Goal: Obtain resource: Download file/media

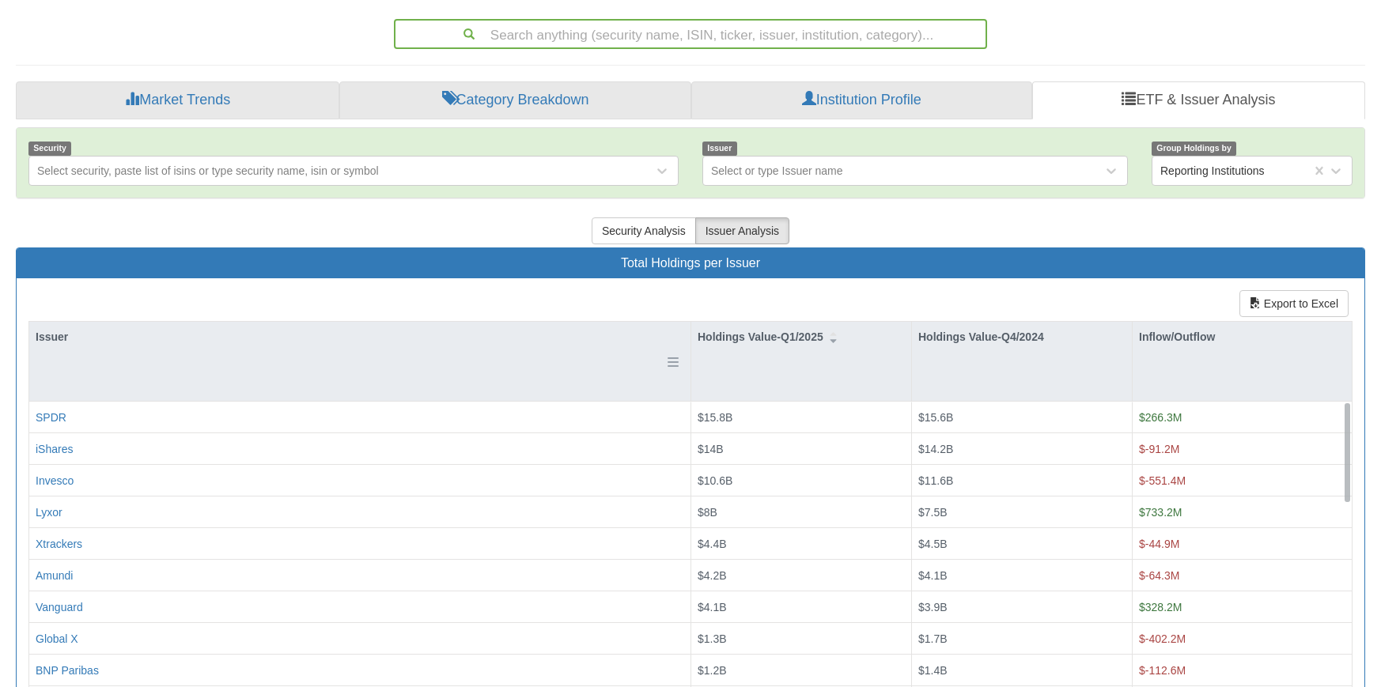
scroll to position [237, 0]
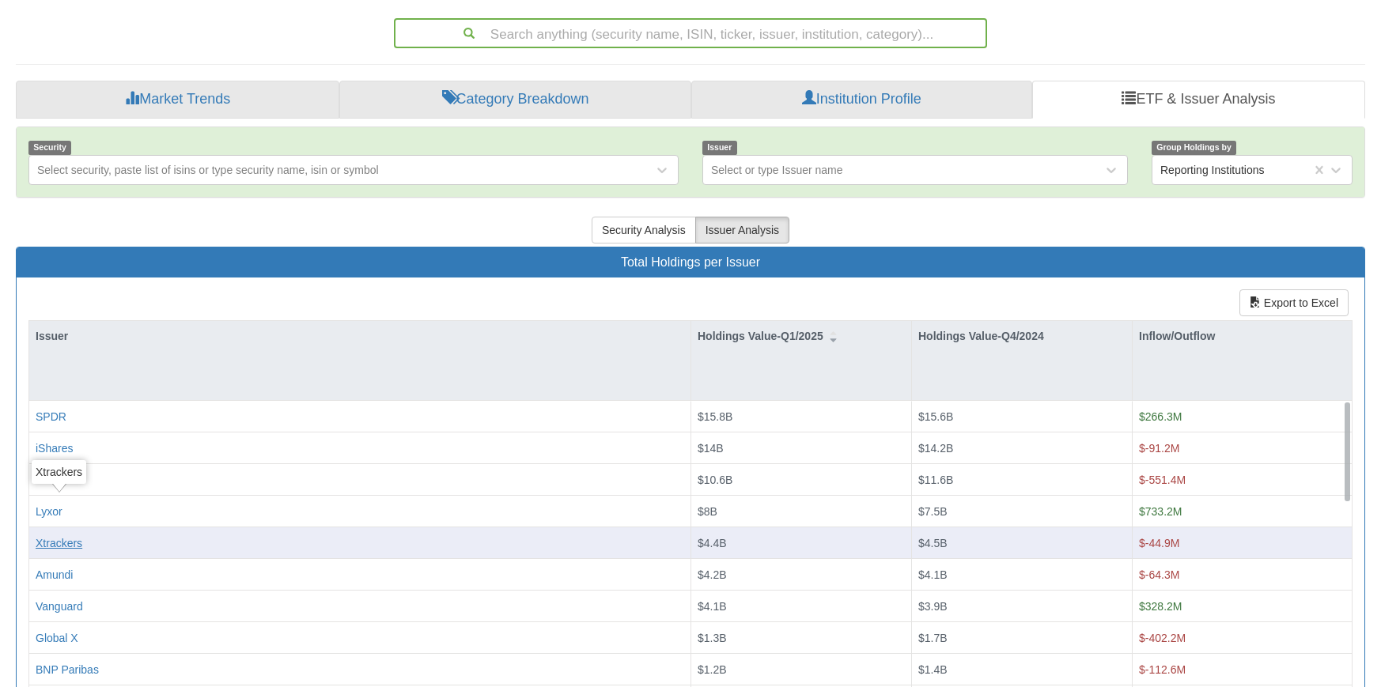
click at [68, 536] on div "Xtrackers" at bounding box center [59, 544] width 47 height 16
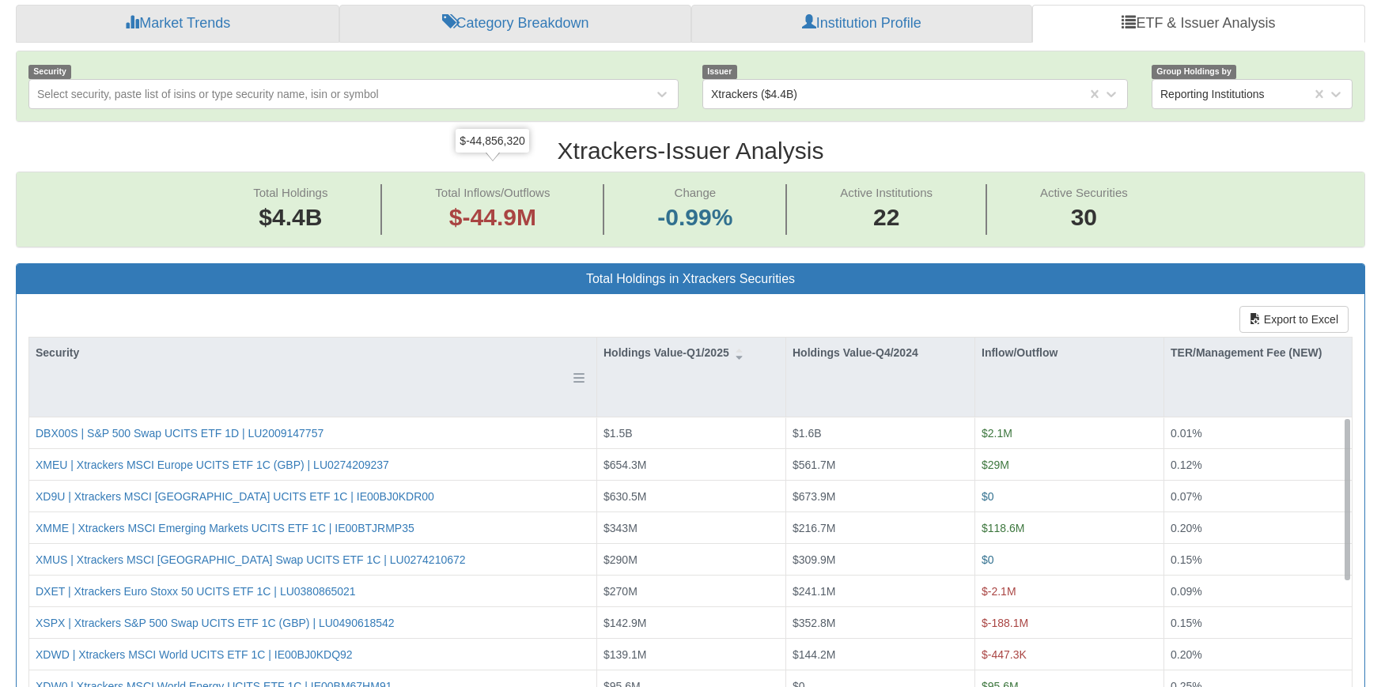
scroll to position [396, 0]
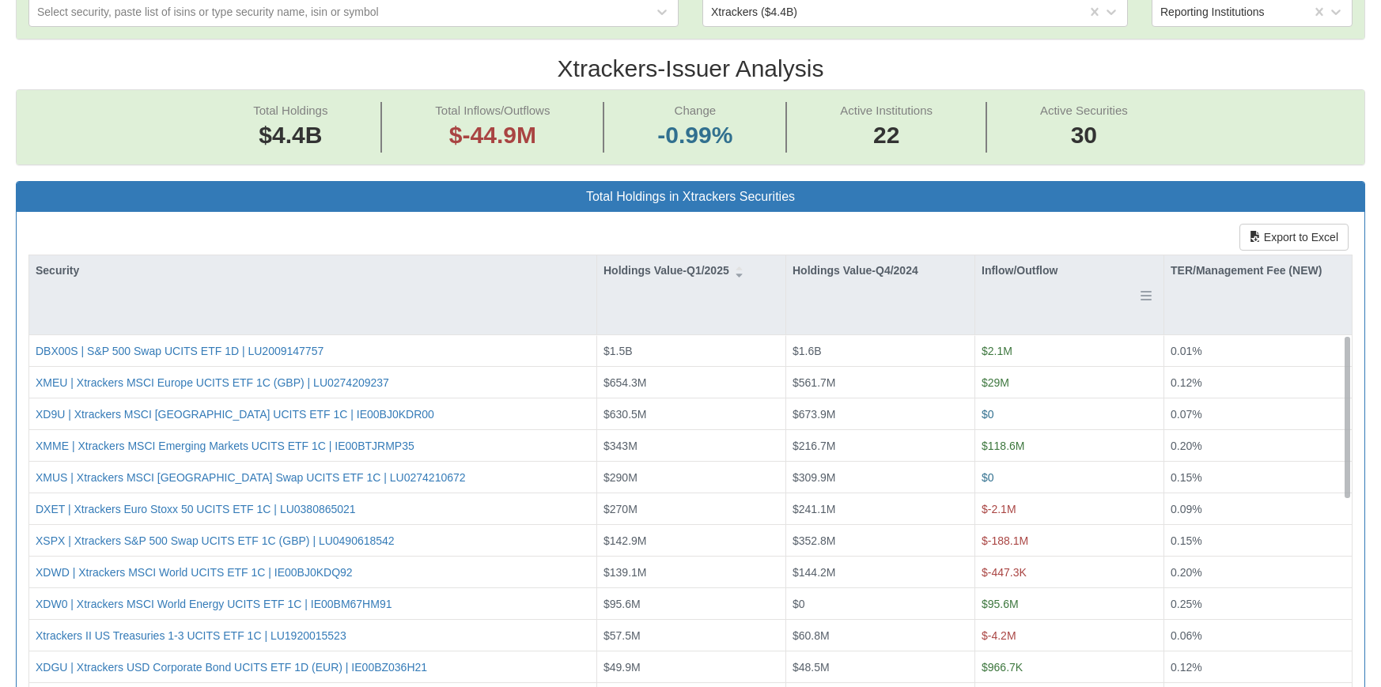
click at [1010, 256] on div "Inflow/Outflow" at bounding box center [1069, 271] width 188 height 30
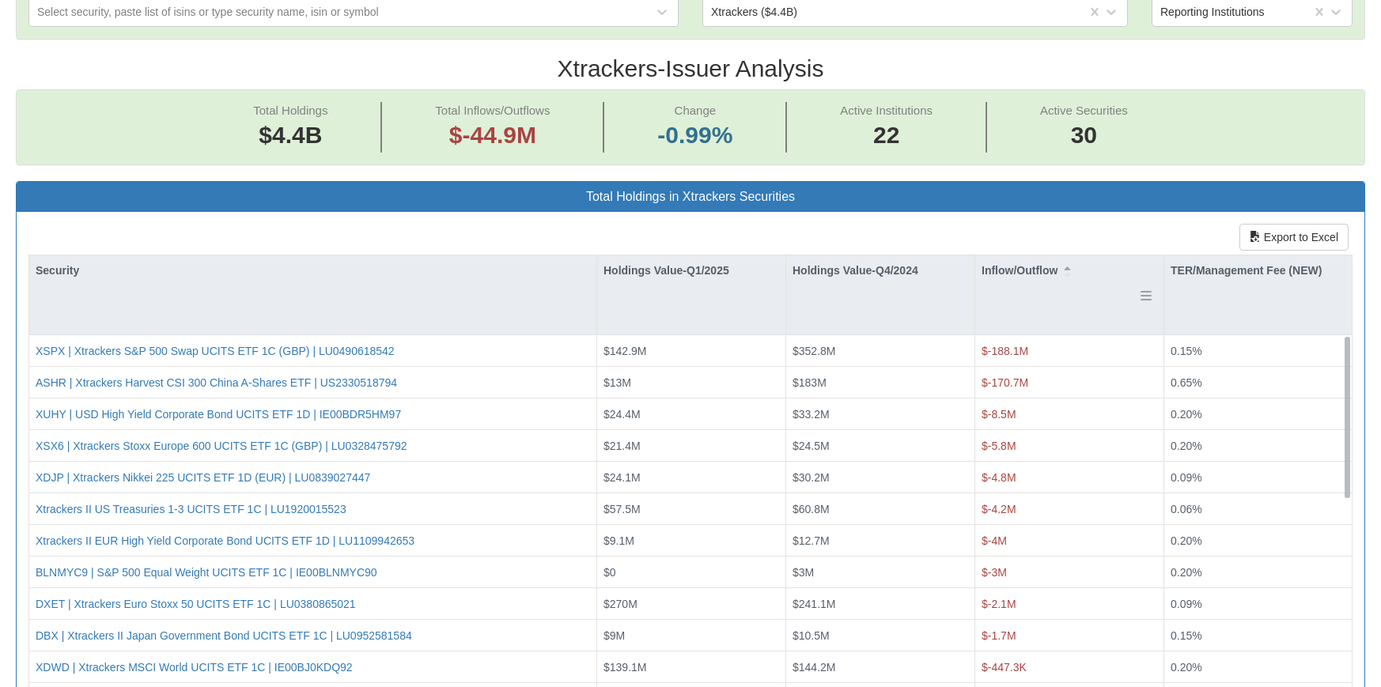
click at [1016, 256] on div "Inflow/Outflow" at bounding box center [1069, 271] width 188 height 30
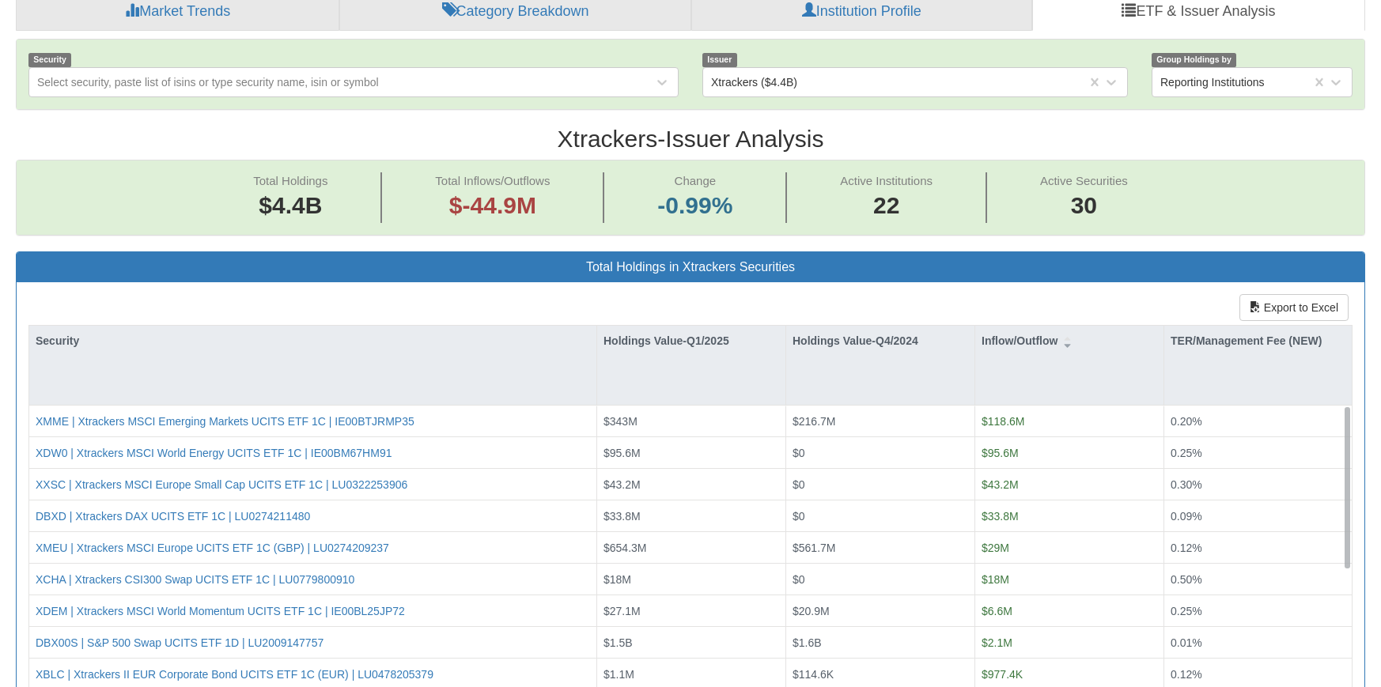
scroll to position [316, 0]
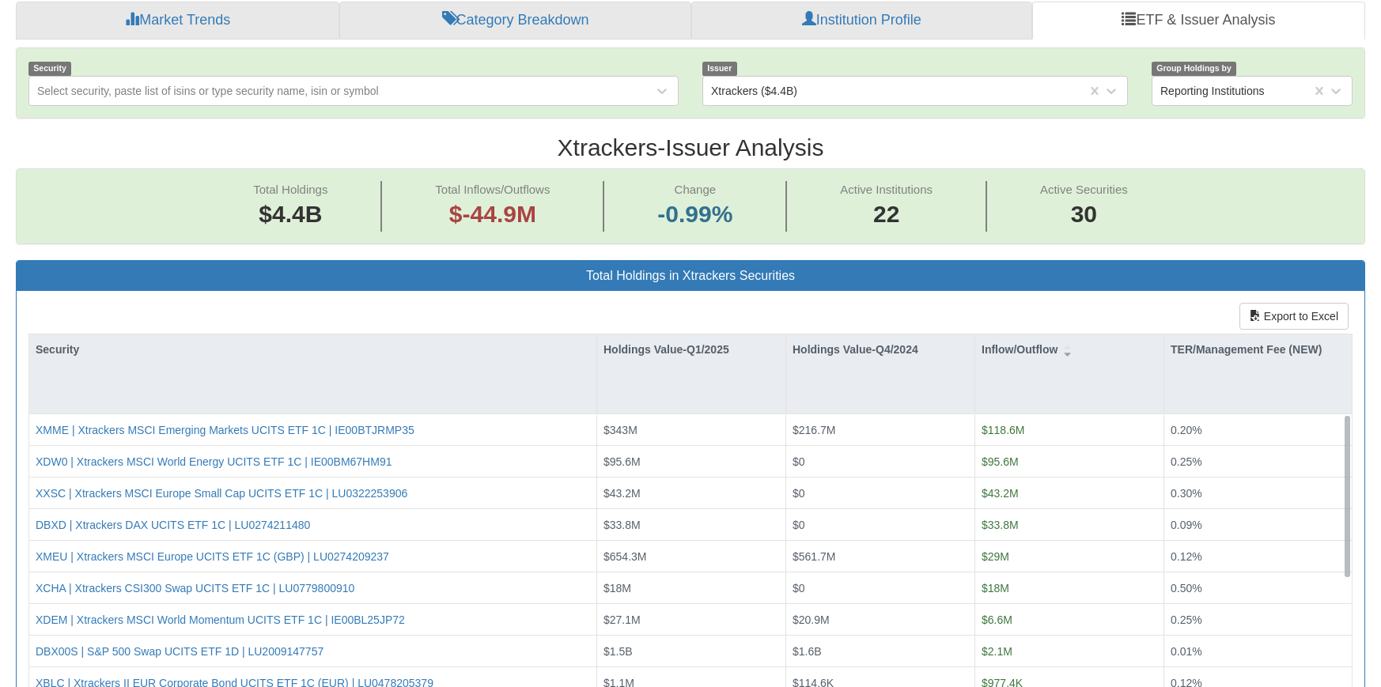
click at [574, 291] on div "Export to Excel Security Holdings Value-Q1/2025 Holdings Value-Q4/2024 Inflow/O…" at bounding box center [691, 555] width 1348 height 529
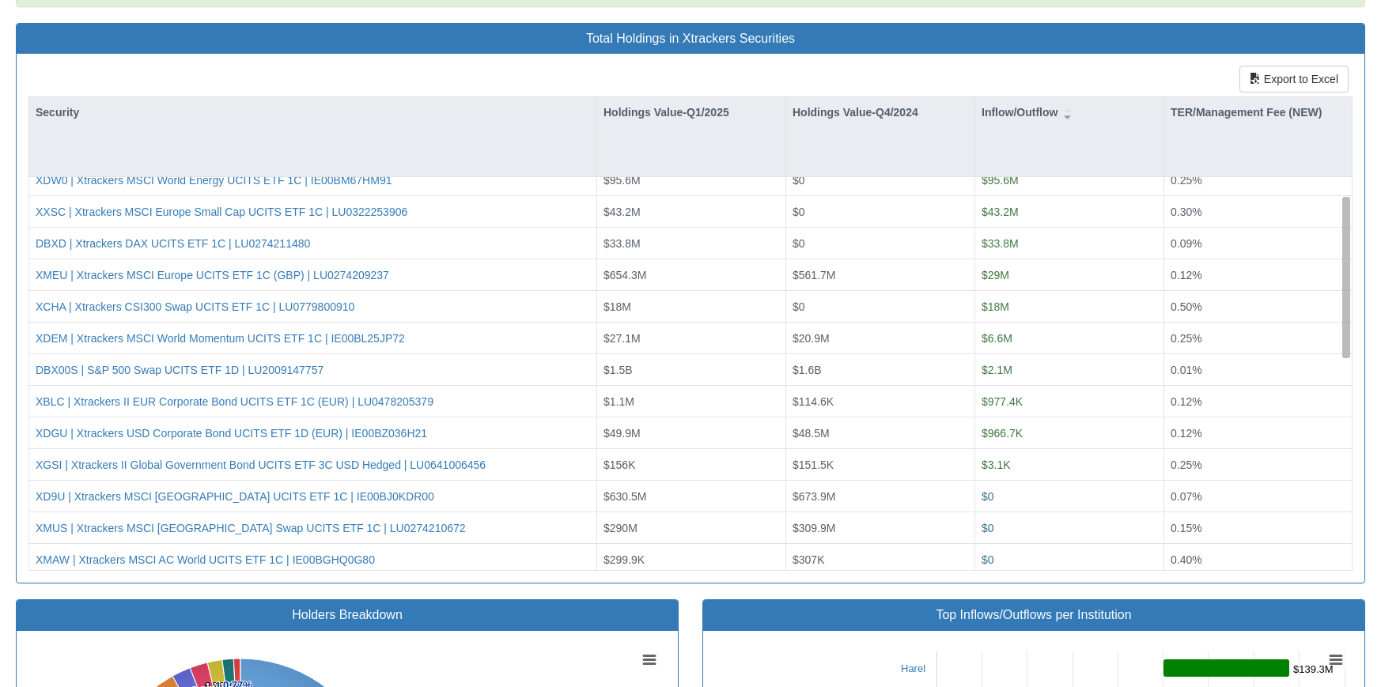
scroll to position [0, 0]
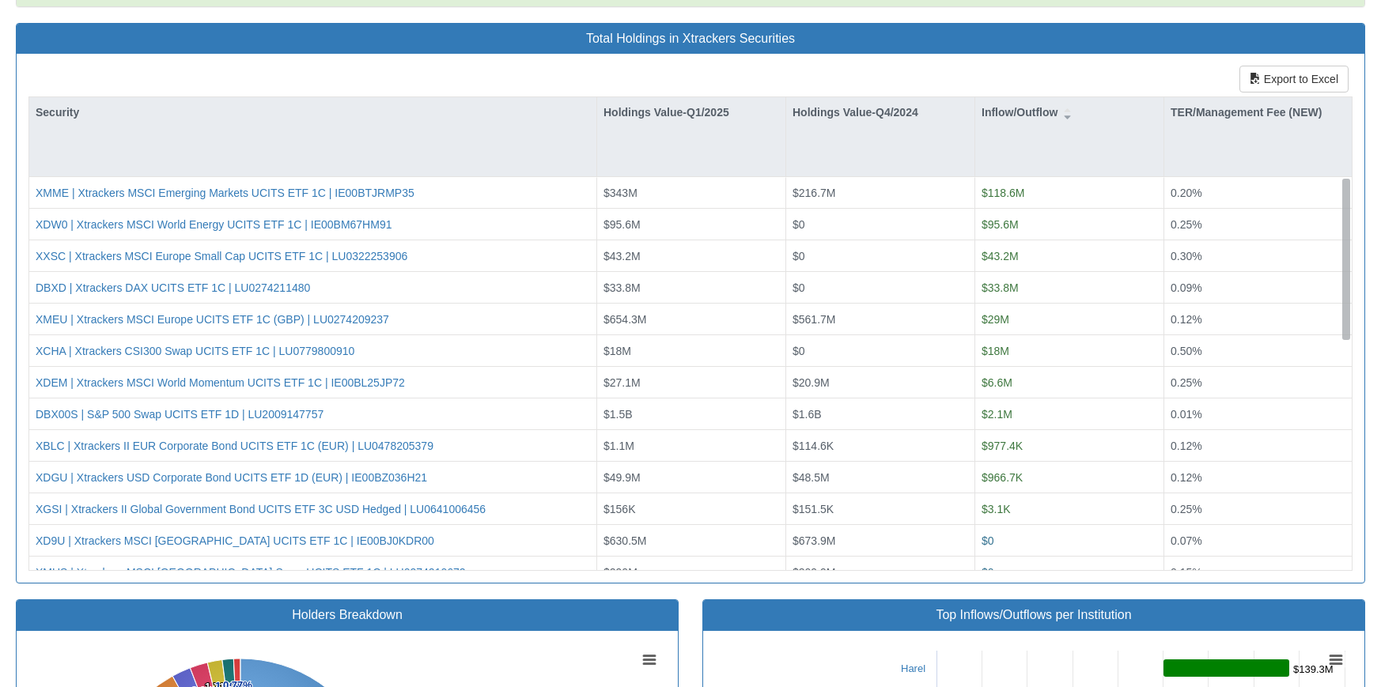
drag, startPoint x: 1345, startPoint y: 224, endPoint x: 1376, endPoint y: 112, distance: 116.7
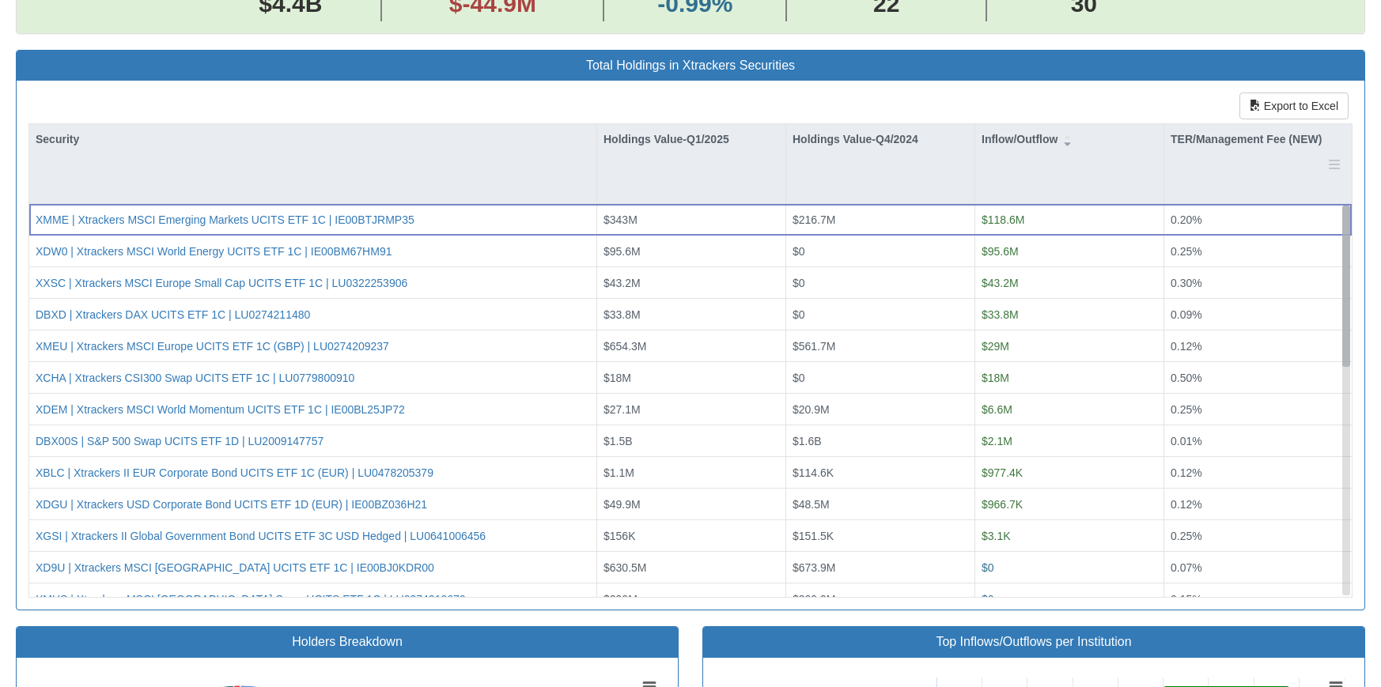
drag, startPoint x: 1342, startPoint y: 207, endPoint x: 1345, endPoint y: 124, distance: 83.1
click at [1345, 124] on div "Security Holdings Value-Q1/2025 Holdings Value-Q4/2024 Inflow/Outflow TER/Manag…" at bounding box center [690, 360] width 1323 height 473
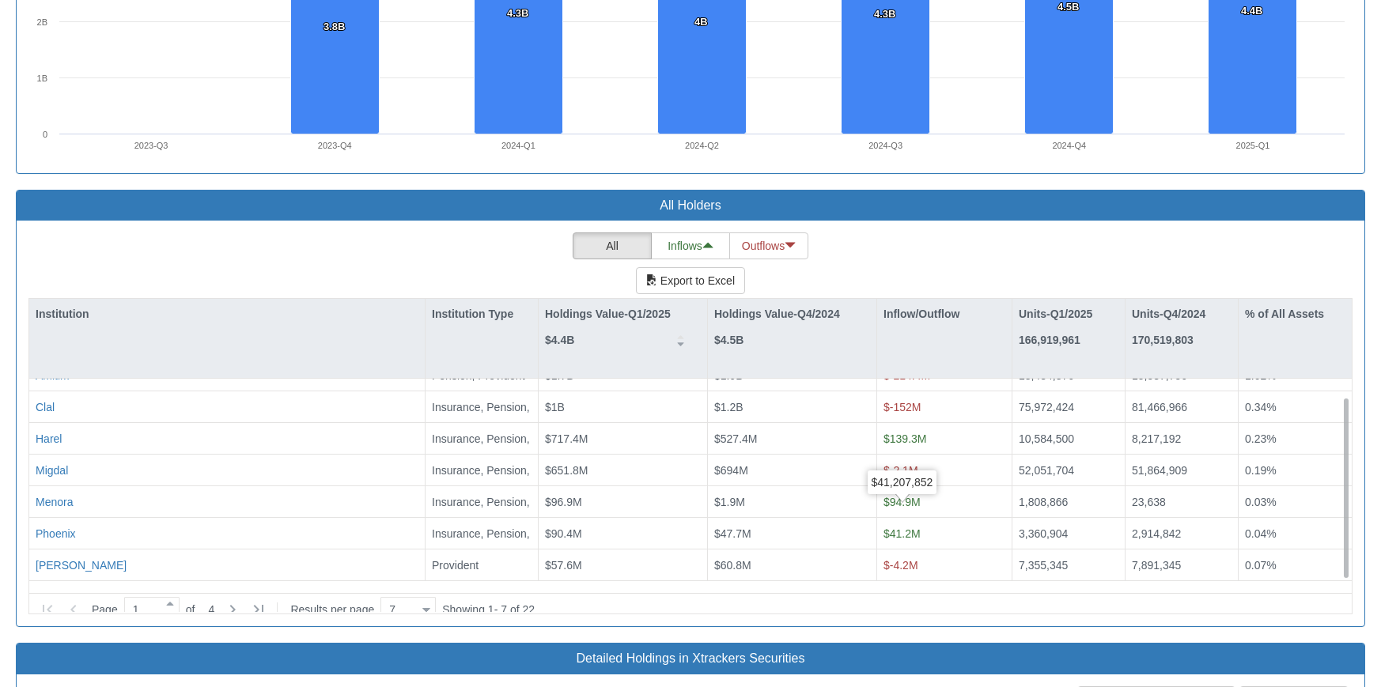
scroll to position [19, 0]
click at [430, 600] on div at bounding box center [426, 610] width 8 height 21
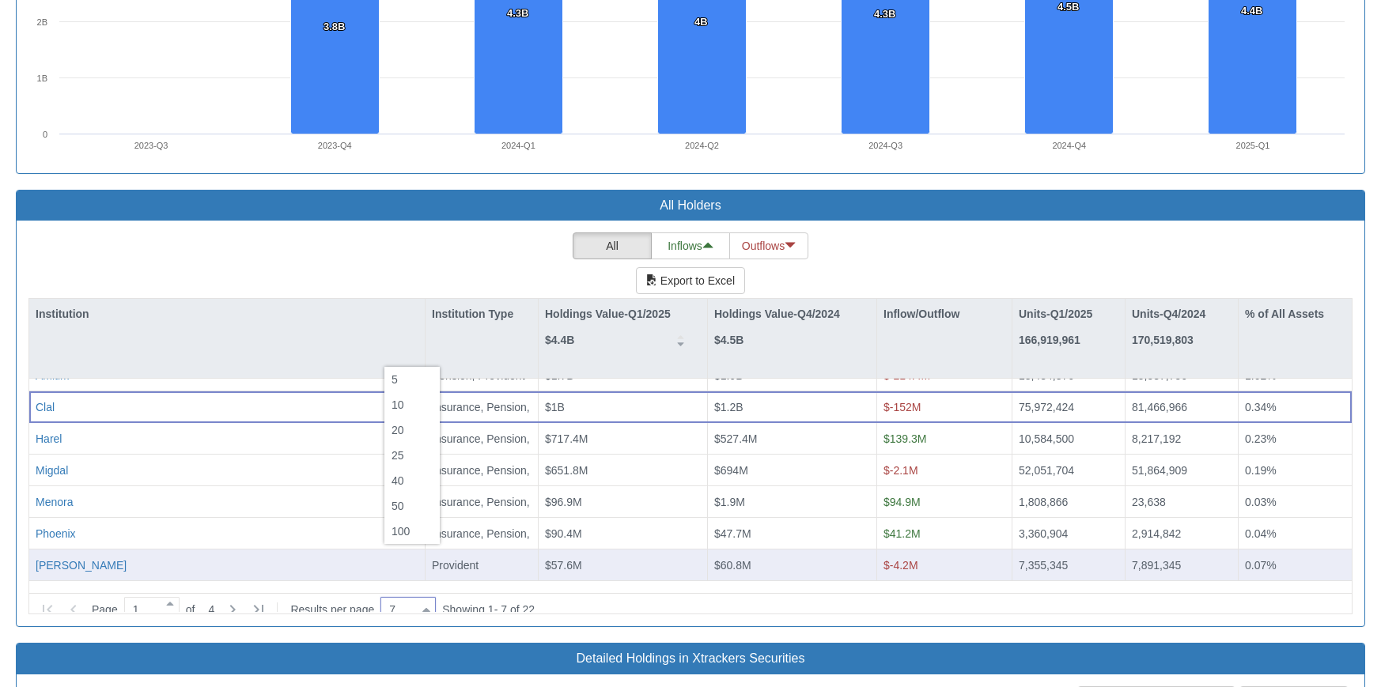
click at [410, 534] on div "100" at bounding box center [411, 531] width 55 height 25
type input "100"
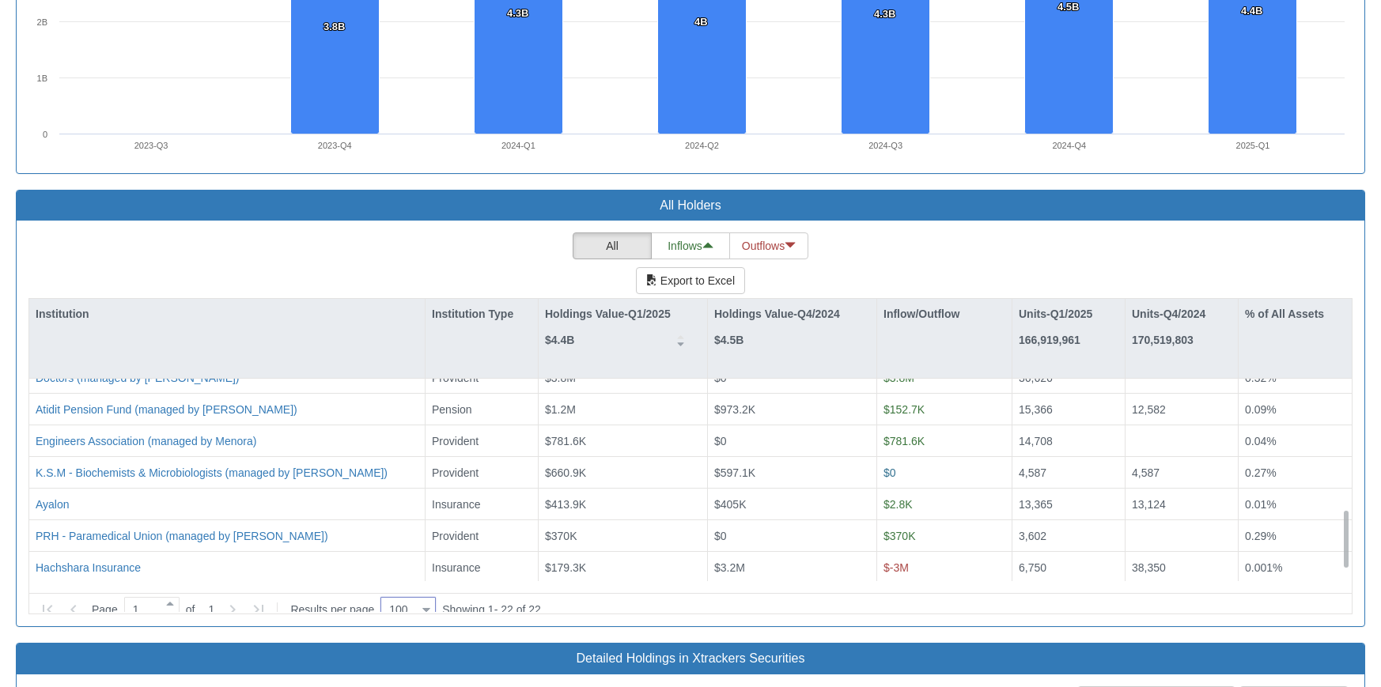
scroll to position [494, 0]
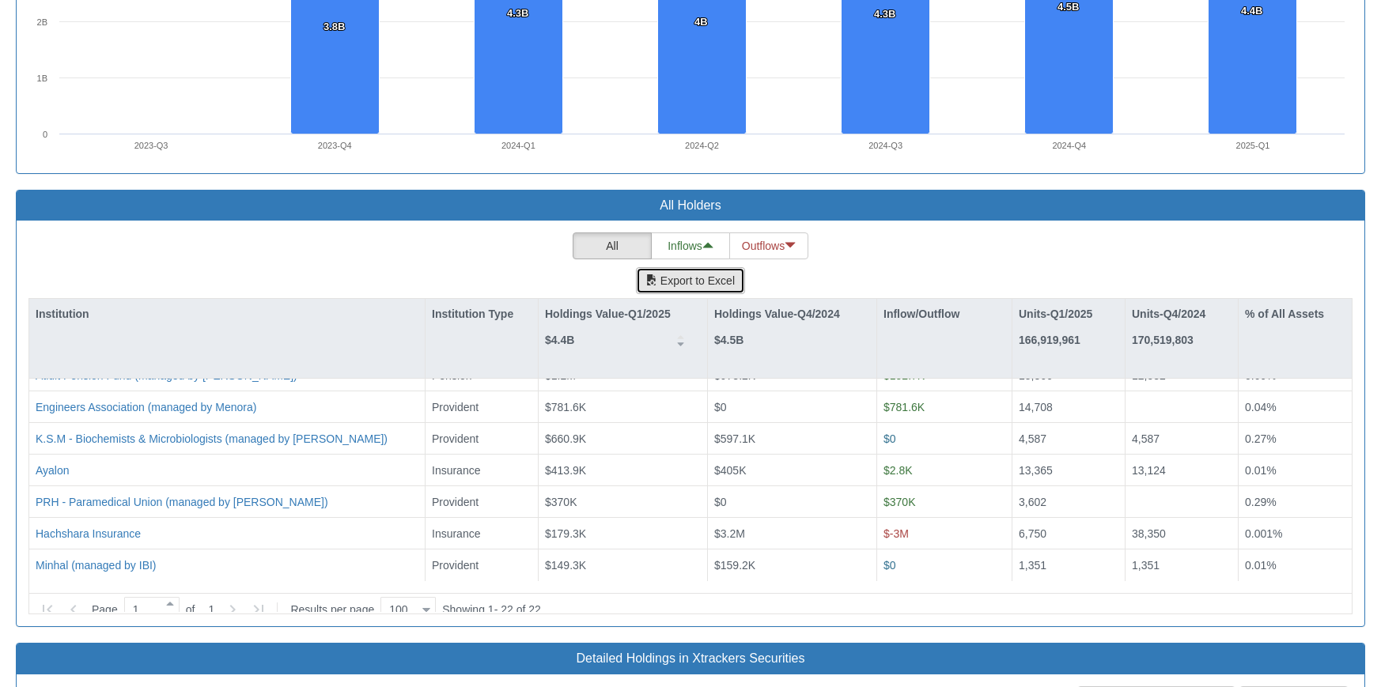
click at [678, 267] on button "Export to Excel" at bounding box center [690, 280] width 109 height 27
click at [462, 233] on div "All Inflows Outflows Export to Excel Institution Institution Type Holdings Valu…" at bounding box center [690, 424] width 1324 height 382
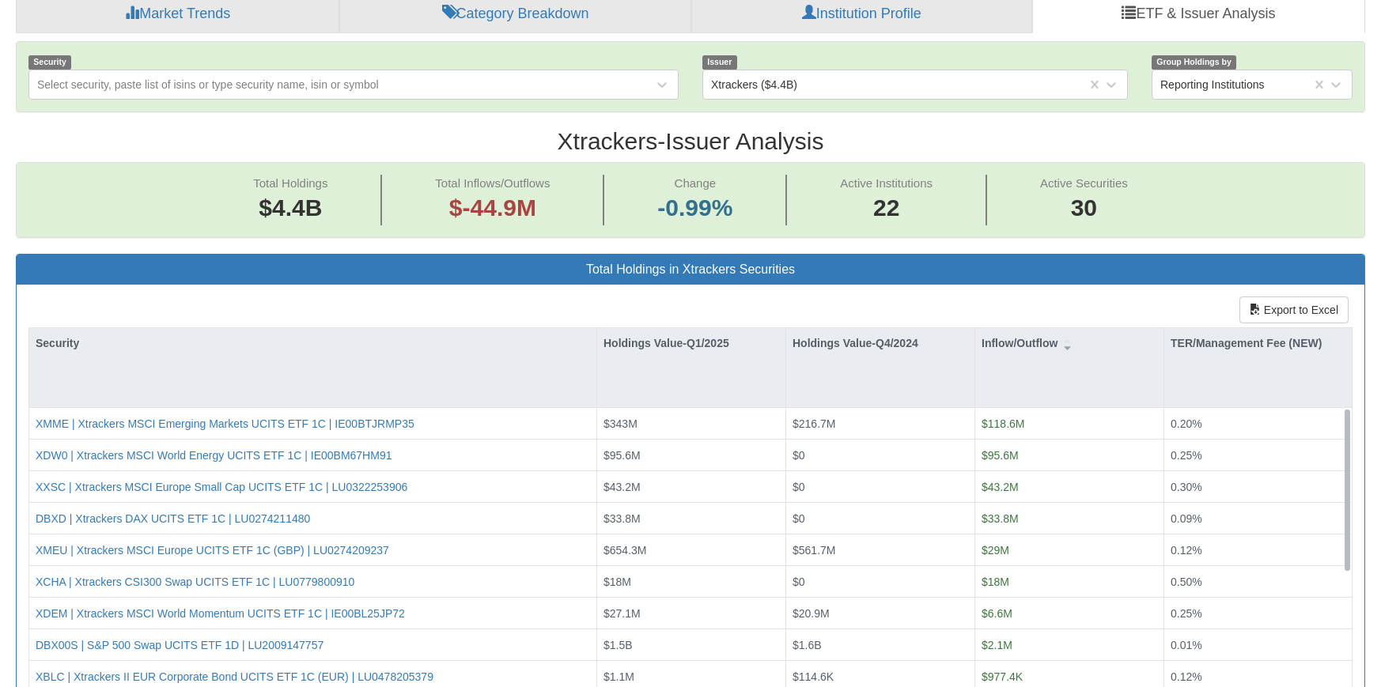
scroll to position [316, 0]
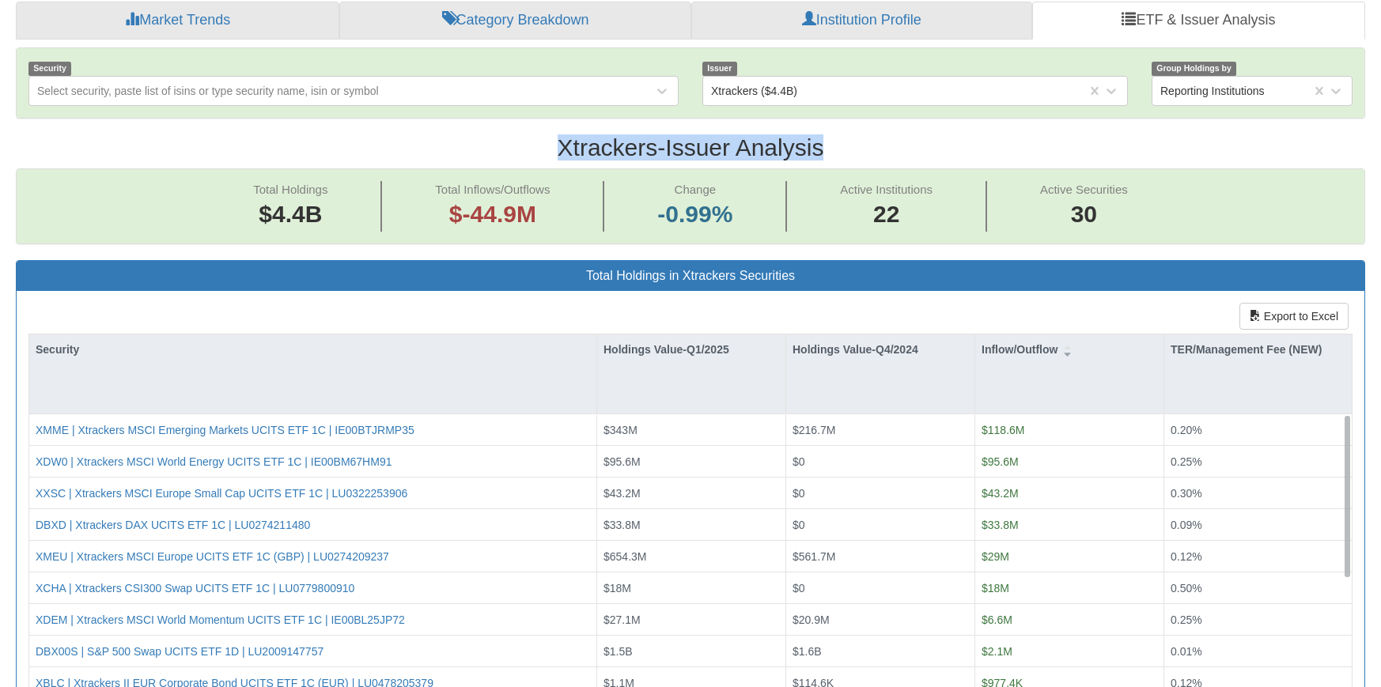
drag, startPoint x: 870, startPoint y: 104, endPoint x: 489, endPoint y: 85, distance: 381.7
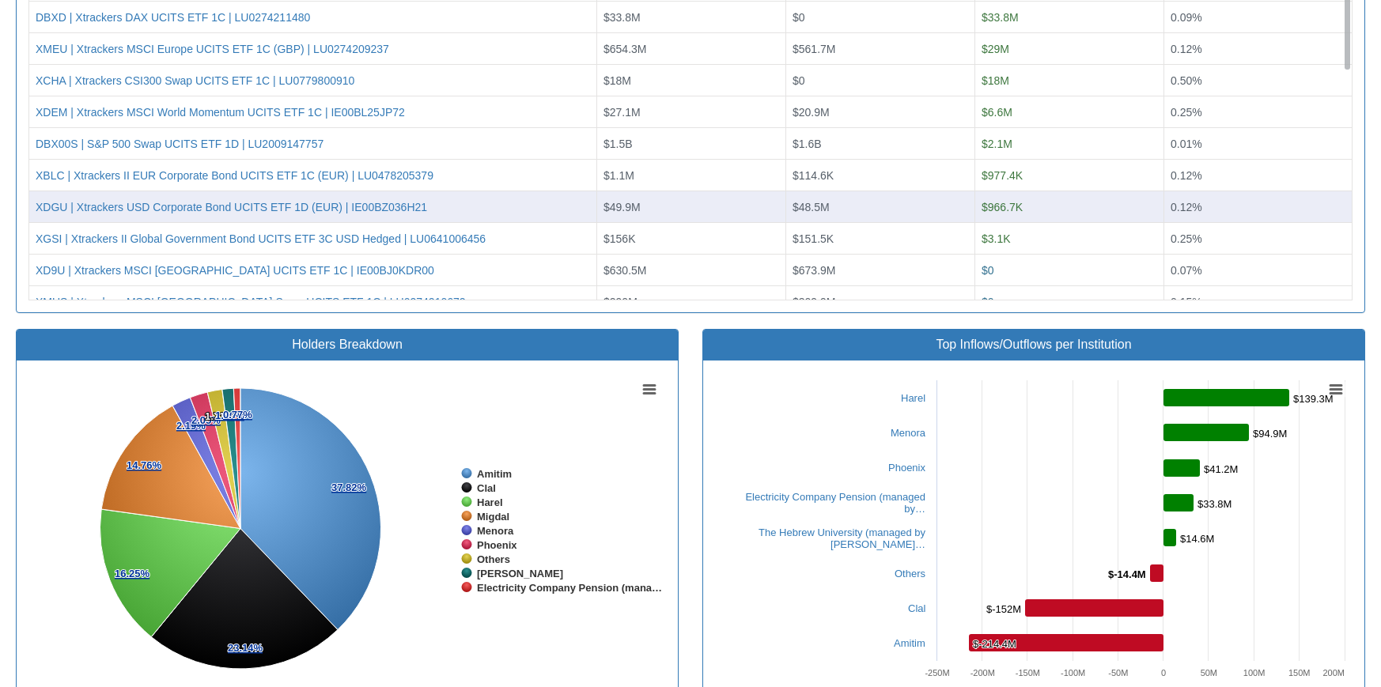
scroll to position [870, 0]
